Goal: Browse casually: Explore the website without a specific task or goal

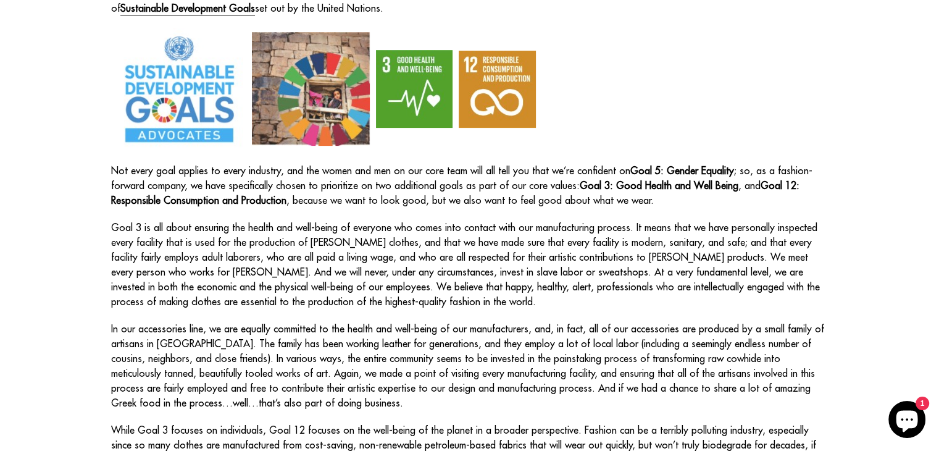
scroll to position [258, 0]
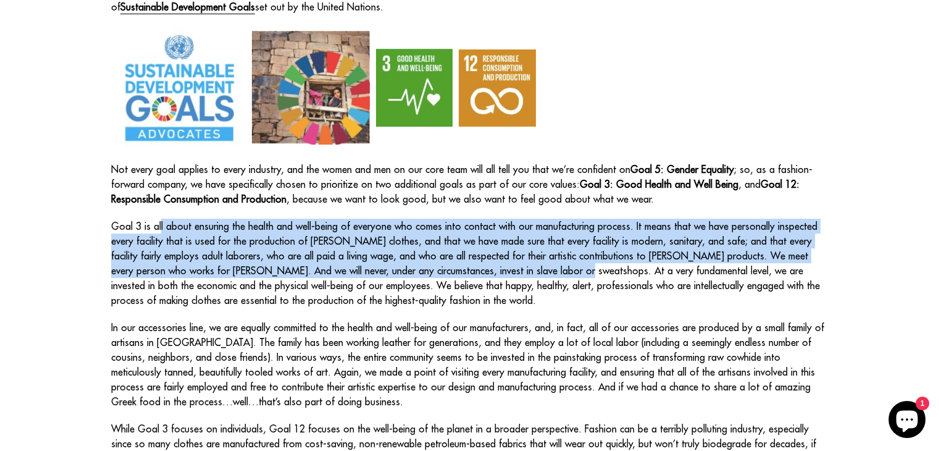
drag, startPoint x: 144, startPoint y: 199, endPoint x: 489, endPoint y: 247, distance: 347.7
click at [489, 247] on p "Goal 3 is all about ensuring the health and well-being of everyone who comes in…" at bounding box center [469, 262] width 717 height 89
copy p "Goal 3 is all about ensuring the health and well-being of everyone who comes in…"
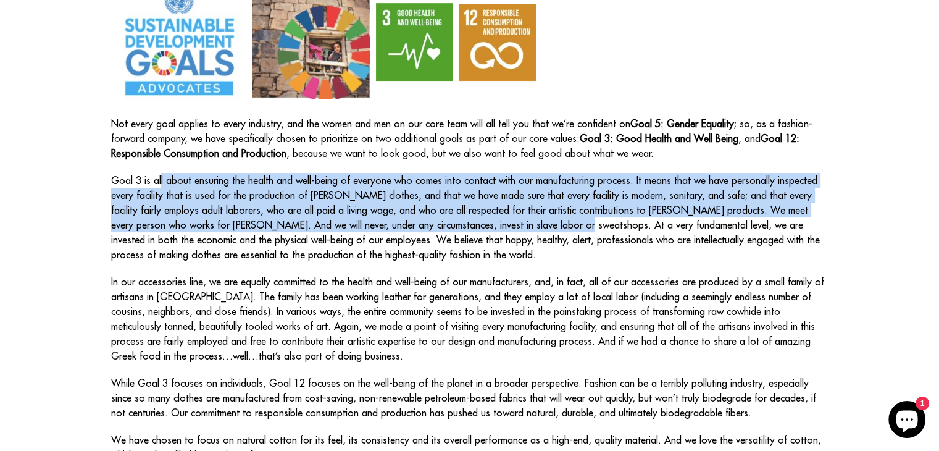
scroll to position [305, 0]
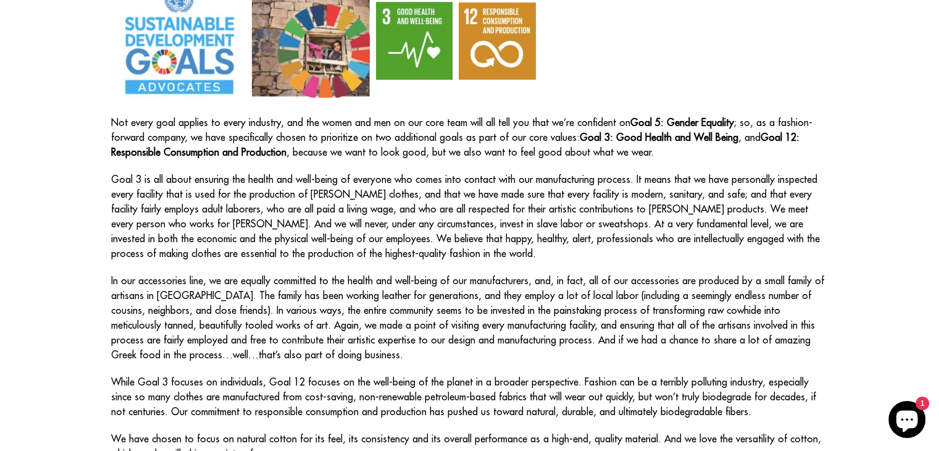
click at [471, 231] on p "Goal 3 is all about ensuring the health and well-being of everyone who comes in…" at bounding box center [469, 216] width 717 height 89
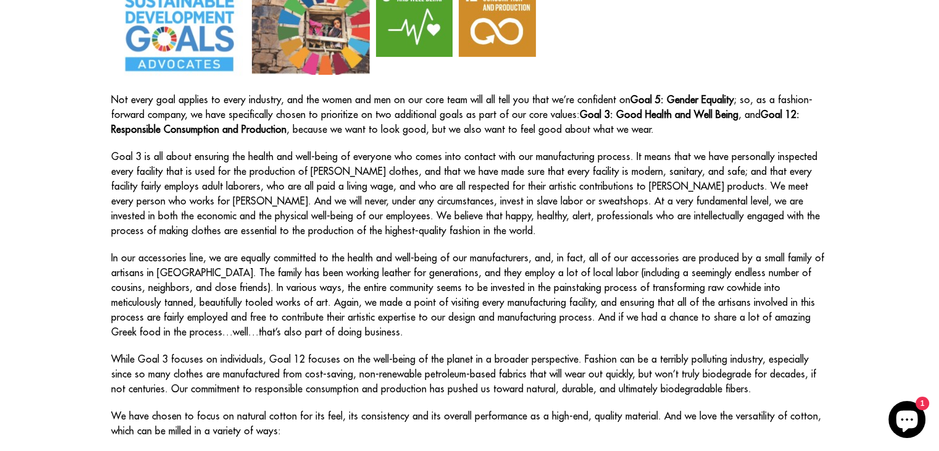
scroll to position [330, 0]
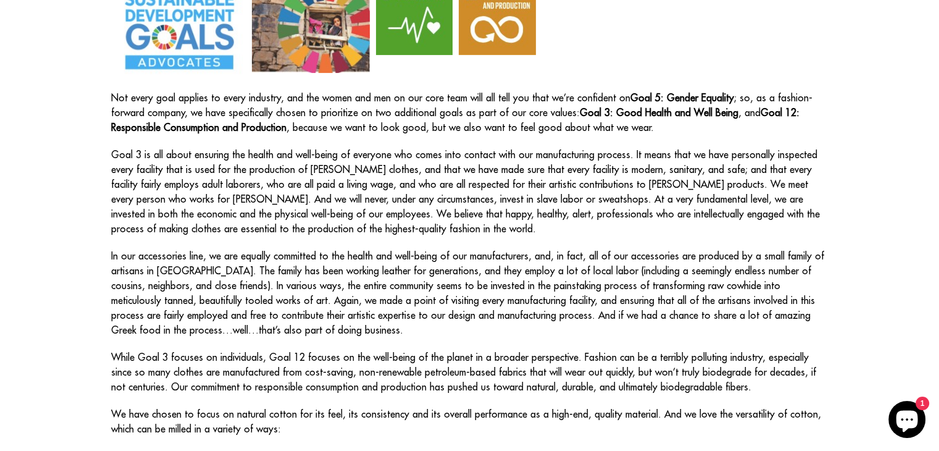
drag, startPoint x: 138, startPoint y: 232, endPoint x: 341, endPoint y: 299, distance: 213.3
click at [341, 299] on p "In our accessories line, we are equally committed to the health and well-being …" at bounding box center [469, 292] width 717 height 89
copy p "In our accessories line, we are equally committed to the health and well-being …"
click at [542, 257] on p "In our accessories line, we are equally committed to the health and well-being …" at bounding box center [469, 292] width 717 height 89
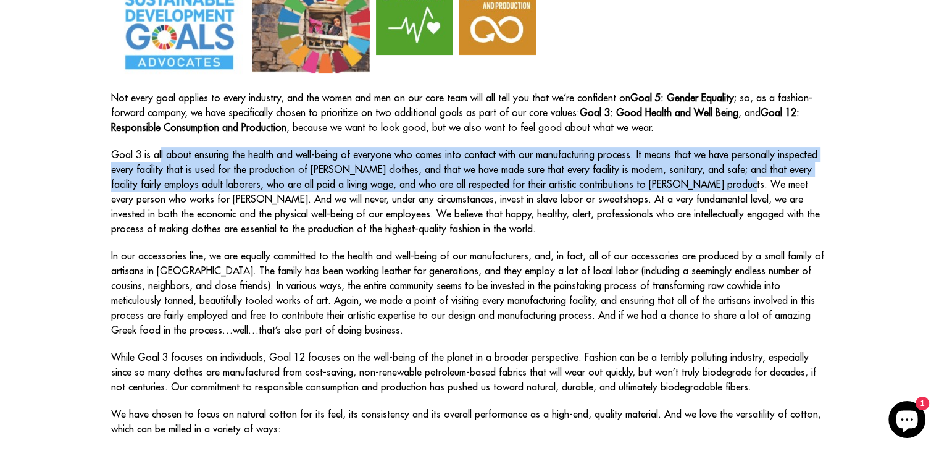
drag, startPoint x: 146, startPoint y: 130, endPoint x: 681, endPoint y: 163, distance: 536.8
click at [681, 163] on p "Goal 3 is all about ensuring the health and well-being of everyone who comes in…" at bounding box center [469, 191] width 717 height 89
copy p "Goal 3 is all about ensuring the health and well-being of everyone who comes in…"
drag, startPoint x: 145, startPoint y: 128, endPoint x: 678, endPoint y: 160, distance: 533.6
click at [678, 160] on p "Goal 3 is all about ensuring the health and well-being of everyone who comes in…" at bounding box center [469, 191] width 717 height 89
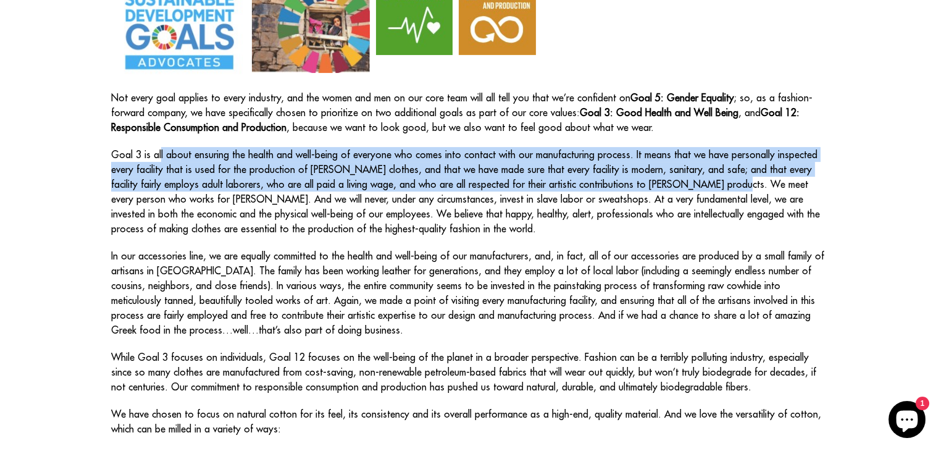
copy p "Goal 3 is all about ensuring the health and well-being of everyone who comes in…"
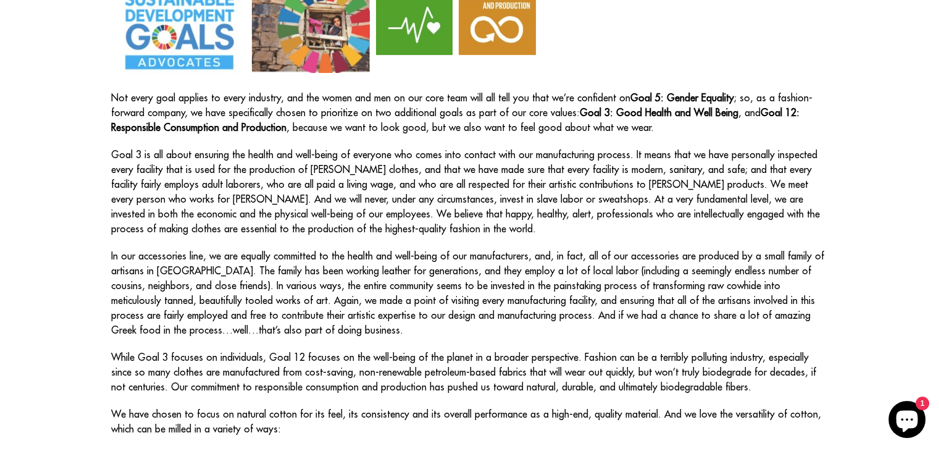
click at [657, 218] on div "Sustainable Fashion Environmentalism and sustainability has been a huge topic a…" at bounding box center [469, 253] width 717 height 796
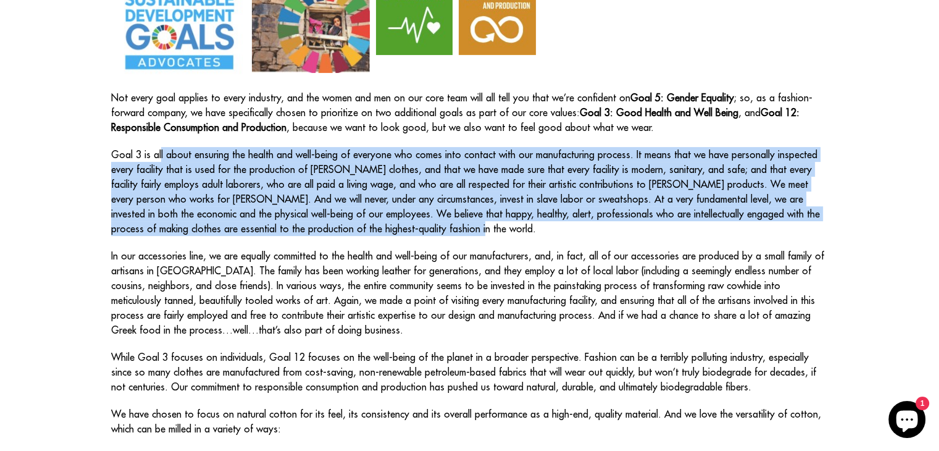
drag, startPoint x: 144, startPoint y: 127, endPoint x: 380, endPoint y: 206, distance: 247.9
click at [380, 206] on p "Goal 3 is all about ensuring the health and well-being of everyone who comes in…" at bounding box center [469, 191] width 717 height 89
copy p "Goal 3 is all about ensuring the health and well-being of everyone who comes in…"
click at [380, 206] on p "Goal 3 is all about ensuring the health and well-being of everyone who comes in…" at bounding box center [469, 191] width 717 height 89
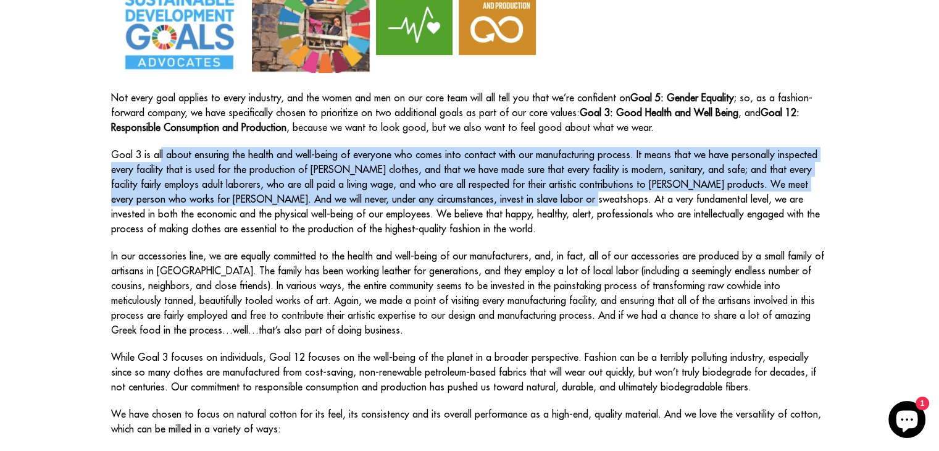
drag, startPoint x: 148, startPoint y: 129, endPoint x: 494, endPoint y: 173, distance: 349.1
click at [494, 173] on p "Goal 3 is all about ensuring the health and well-being of everyone who comes in…" at bounding box center [469, 191] width 717 height 89
copy p "Goal 3 is all about ensuring the health and well-being of everyone who comes in…"
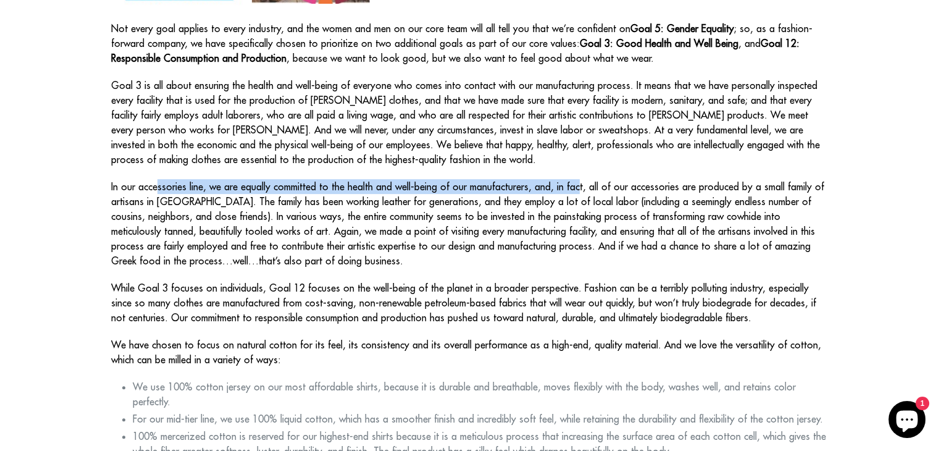
copy p "In our accessories line, we are equally committed to the health and well-being …"
drag, startPoint x: 142, startPoint y: 161, endPoint x: 558, endPoint y: 158, distance: 416.0
click at [558, 179] on p "In our accessories line, we are equally committed to the health and well-being …" at bounding box center [469, 223] width 717 height 89
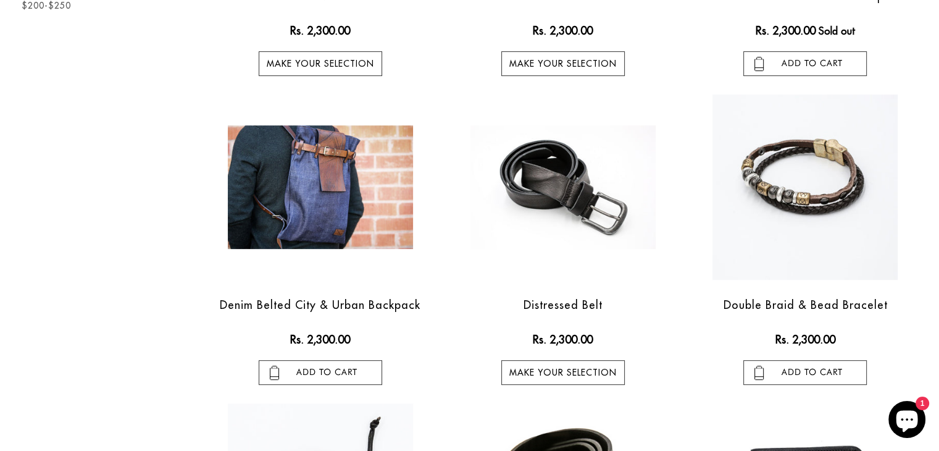
scroll to position [428, 0]
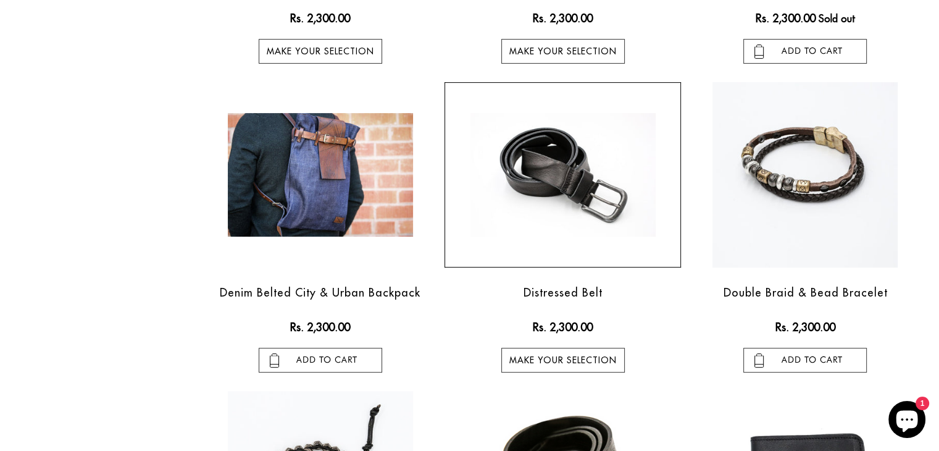
drag, startPoint x: 589, startPoint y: 218, endPoint x: 555, endPoint y: 183, distance: 48.9
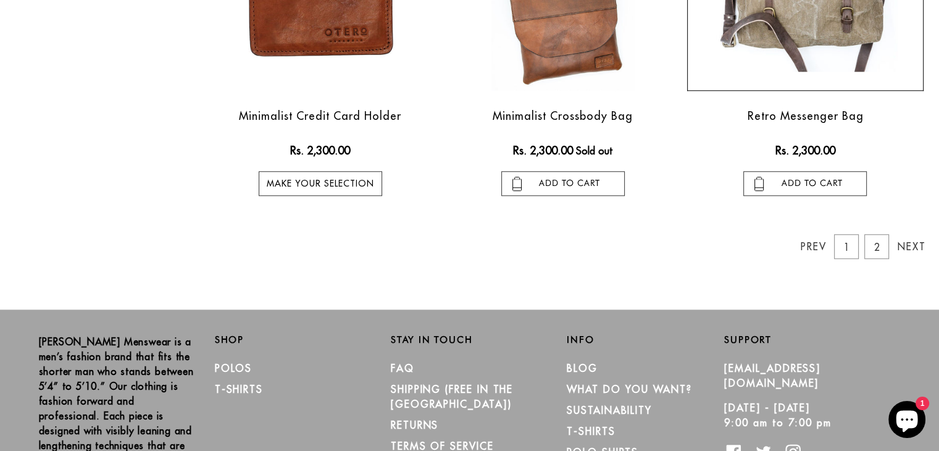
scroll to position [1225, 0]
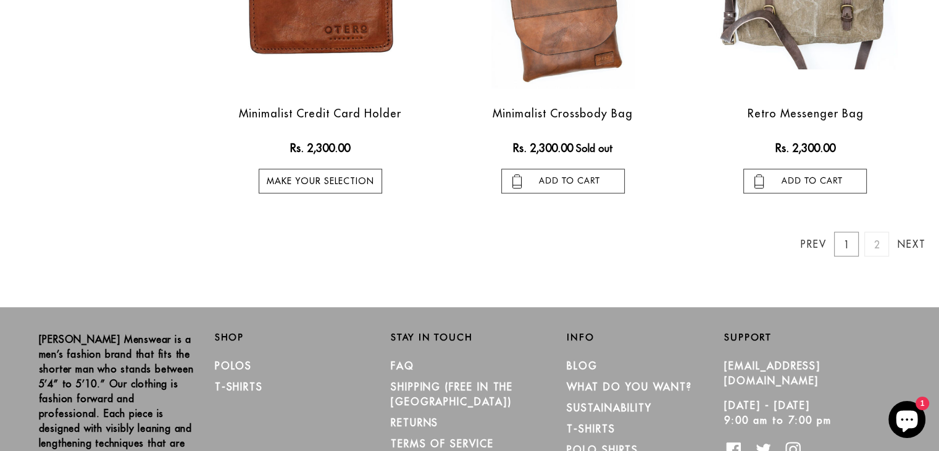
click at [655, 231] on link "2" at bounding box center [876, 243] width 25 height 25
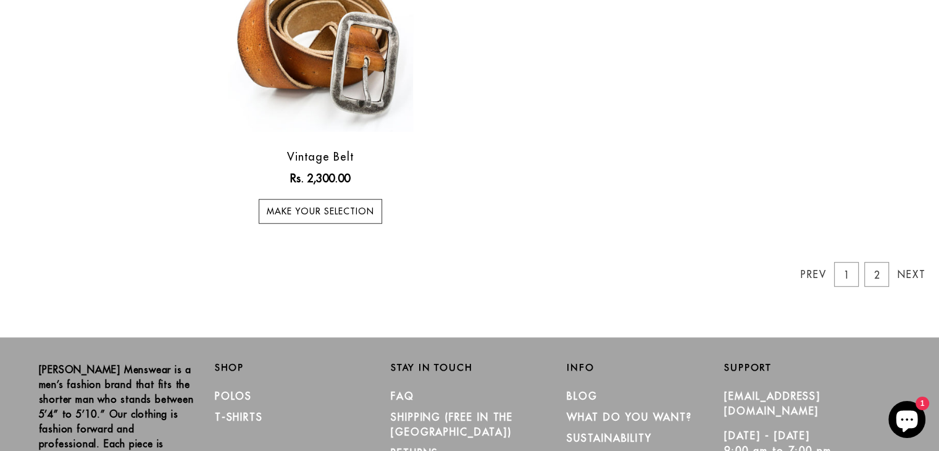
scroll to position [849, 0]
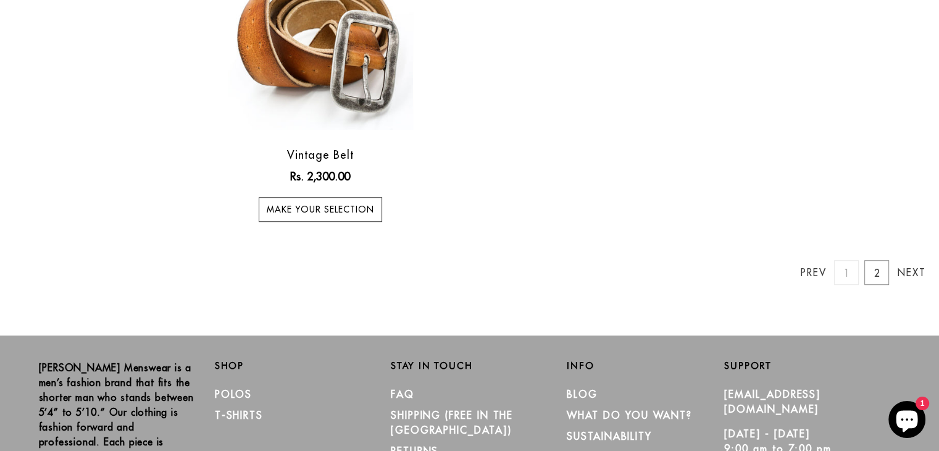
click at [847, 260] on link "1" at bounding box center [846, 272] width 25 height 25
